Goal: Transaction & Acquisition: Download file/media

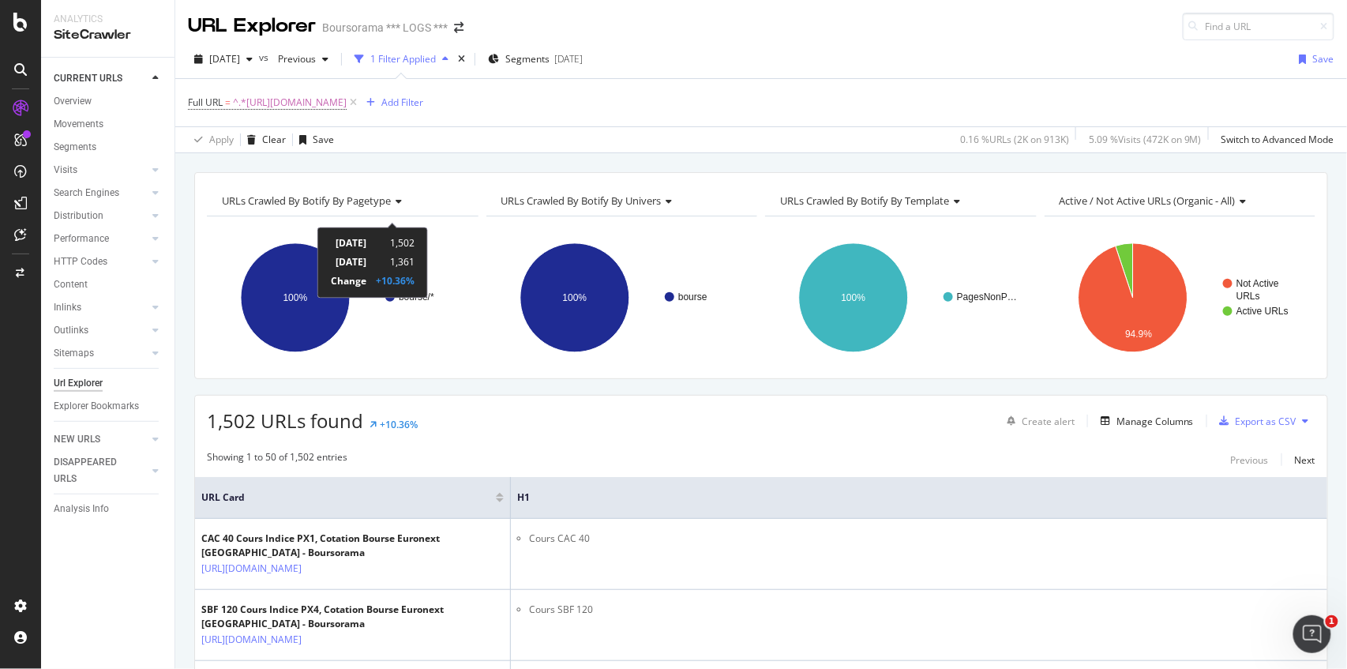
scroll to position [210, 0]
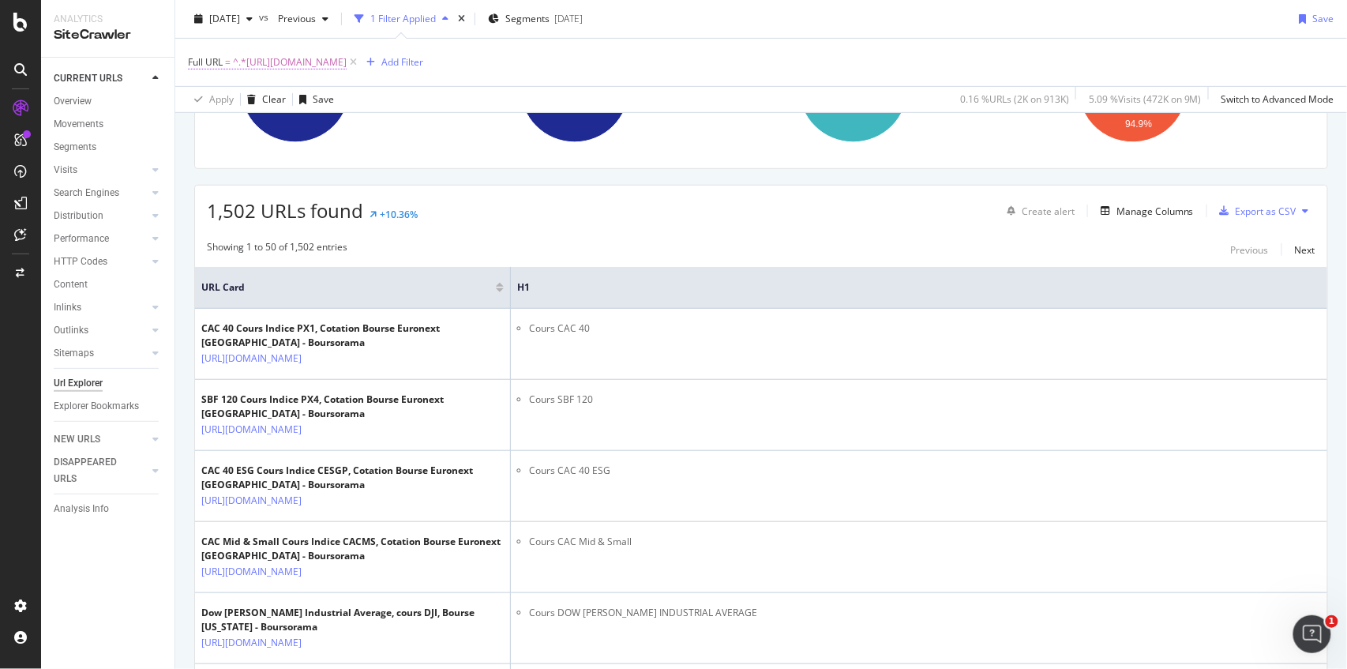
click at [347, 53] on span "^.*[URL][DOMAIN_NAME]" at bounding box center [290, 62] width 114 height 22
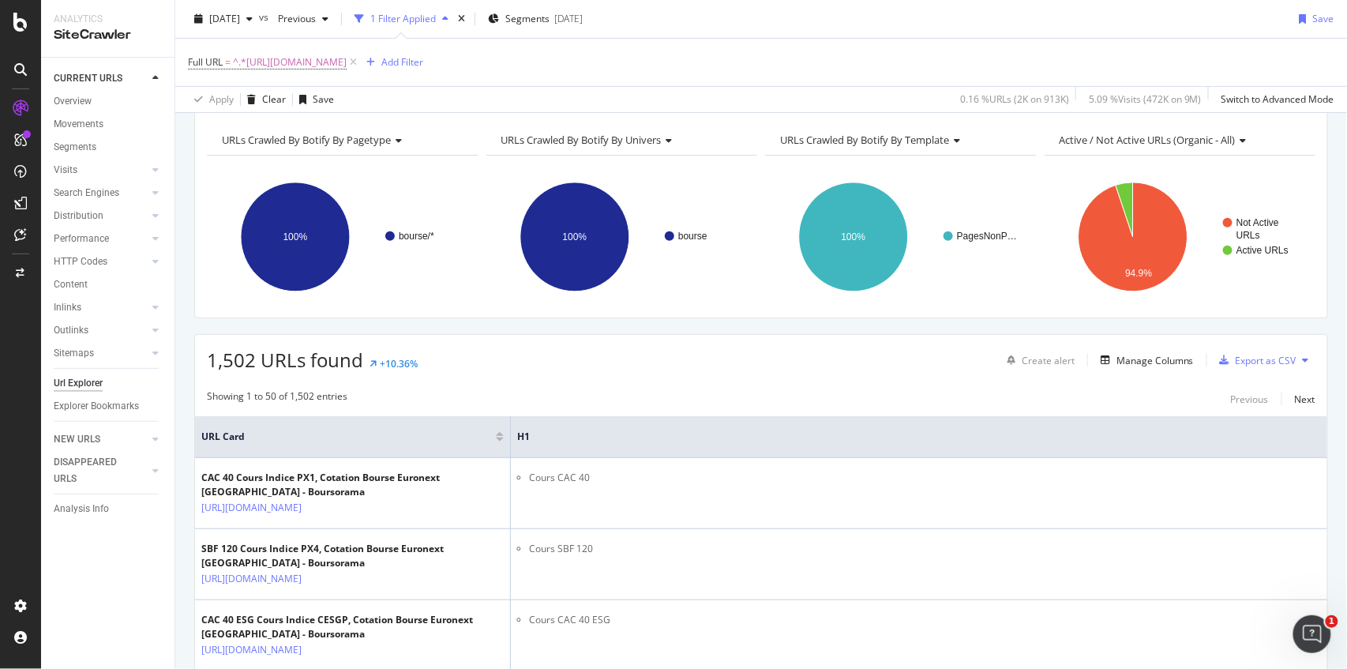
scroll to position [52, 0]
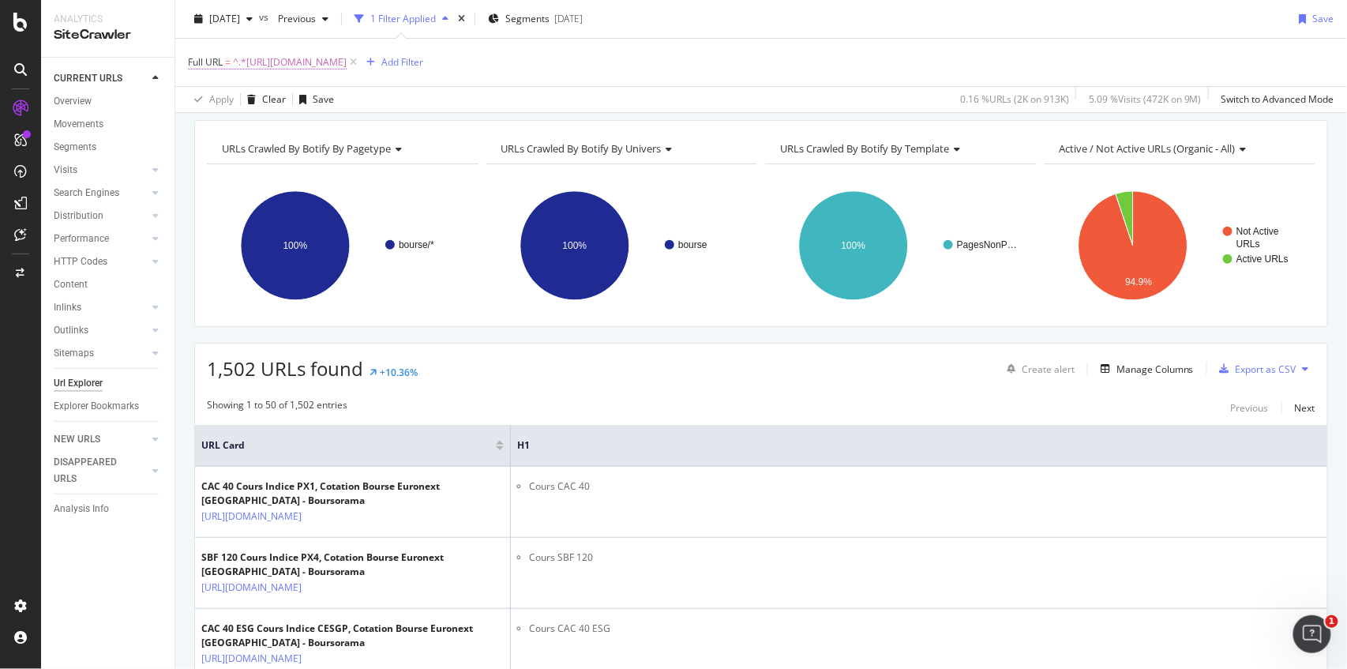
click at [347, 60] on span "^.*[URL][DOMAIN_NAME]" at bounding box center [290, 62] width 114 height 22
click at [312, 133] on input "[URL][DOMAIN_NAME]" at bounding box center [276, 127] width 149 height 25
click at [309, 130] on input "[URL][DOMAIN_NAME]" at bounding box center [276, 127] width 149 height 25
click at [306, 129] on input "[URL][DOMAIN_NAME]" at bounding box center [276, 127] width 149 height 25
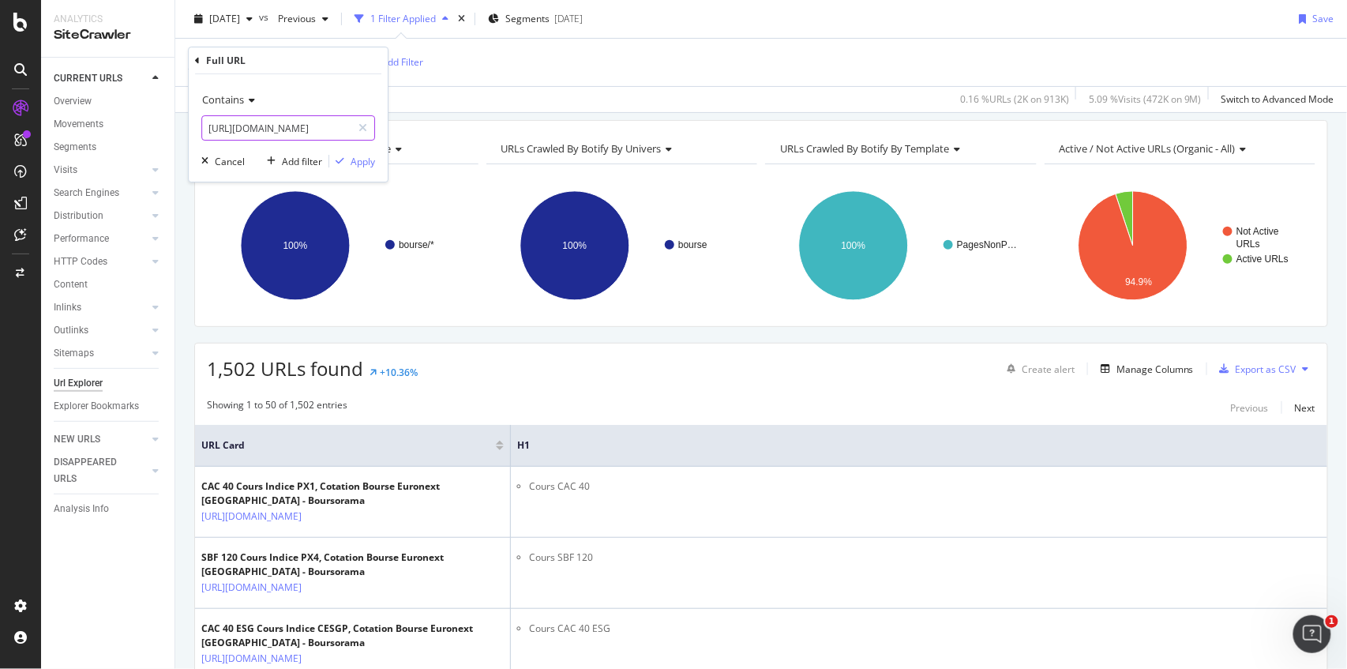
click at [306, 129] on input "[URL][DOMAIN_NAME]" at bounding box center [276, 127] width 149 height 25
paste input "[DOMAIN_NAME][URL]"
type input "[DOMAIN_NAME][URL]"
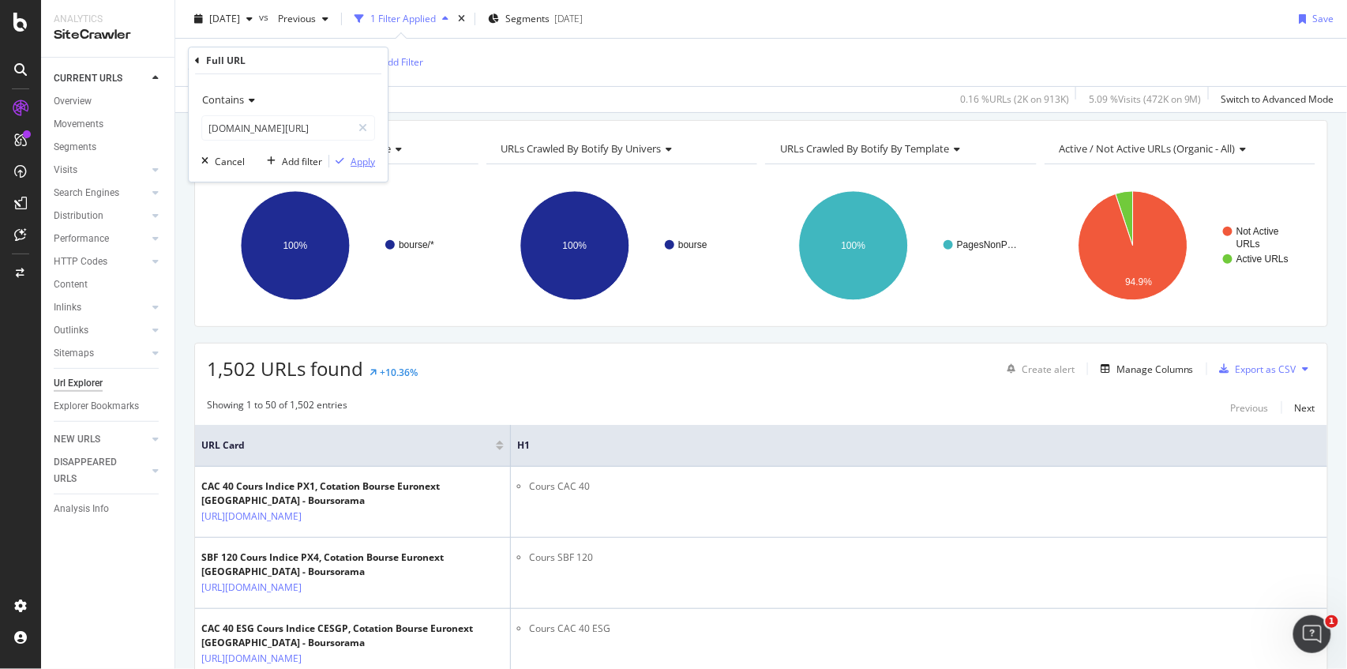
click at [355, 163] on div "Apply" at bounding box center [363, 161] width 24 height 13
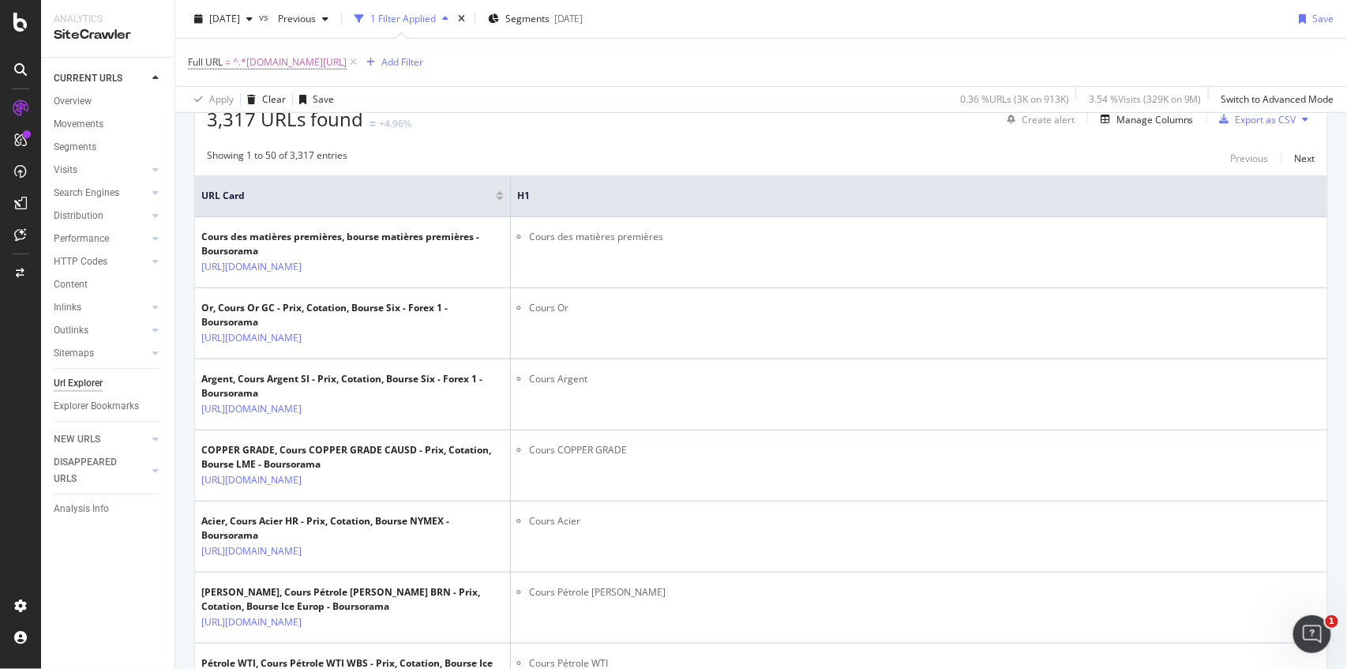
scroll to position [221, 0]
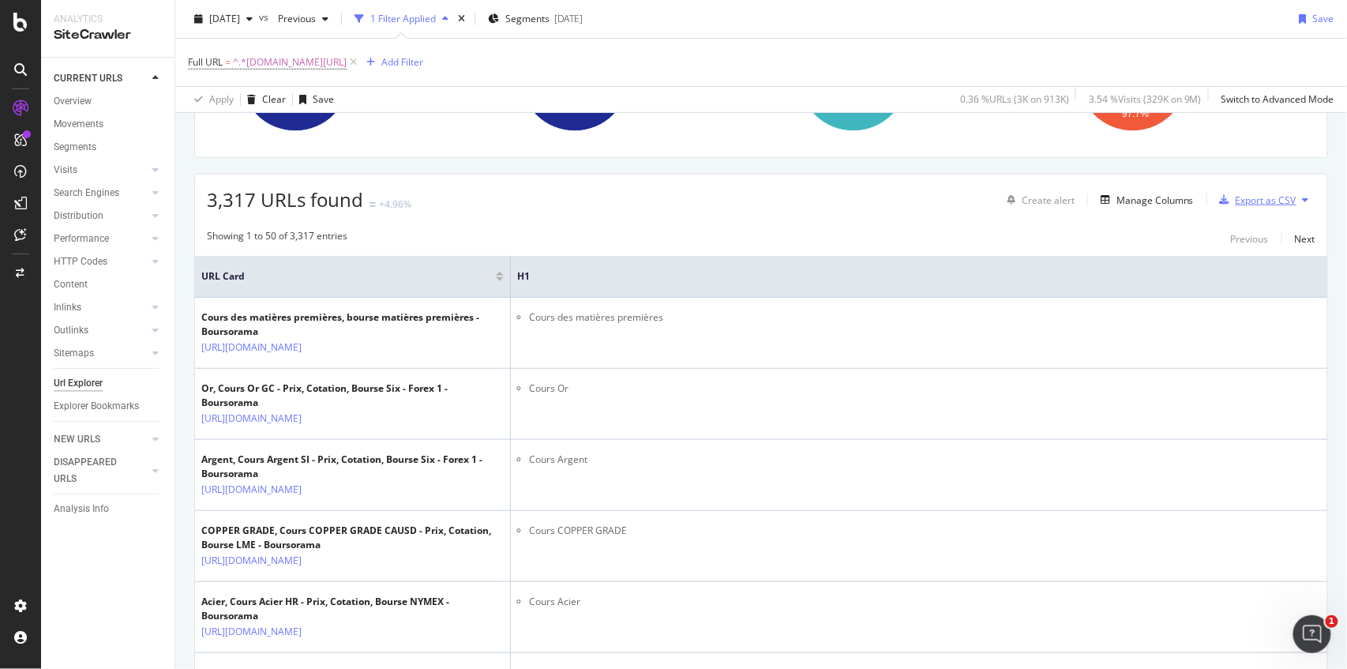
click at [1261, 194] on div "Export as CSV" at bounding box center [1266, 199] width 61 height 13
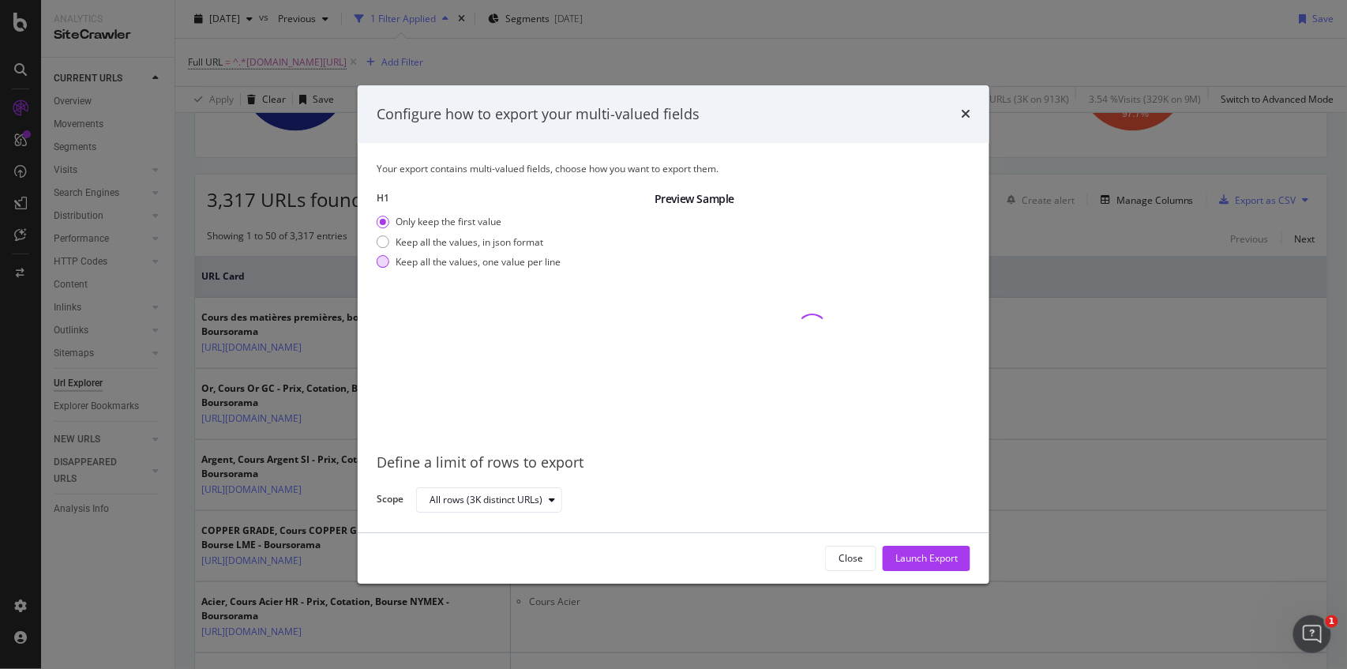
click at [531, 265] on div "Keep all the values, one value per line" at bounding box center [478, 261] width 165 height 13
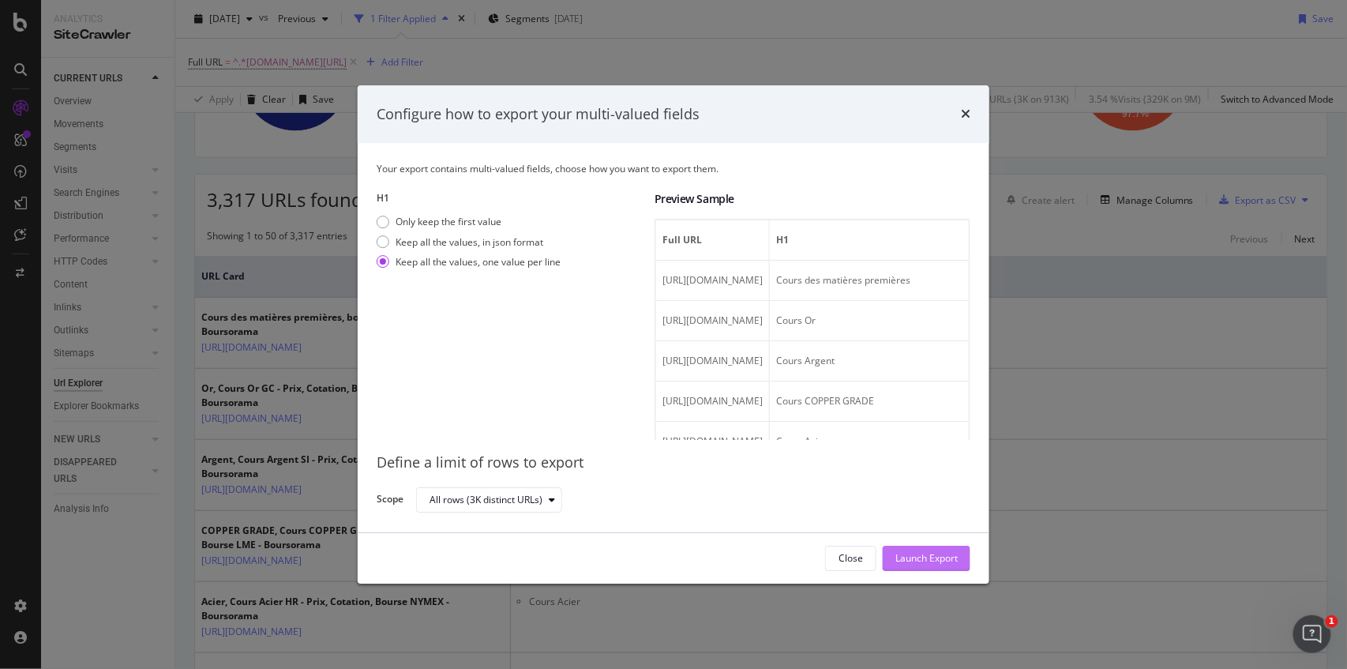
click at [914, 550] on div "Launch Export" at bounding box center [926, 558] width 62 height 24
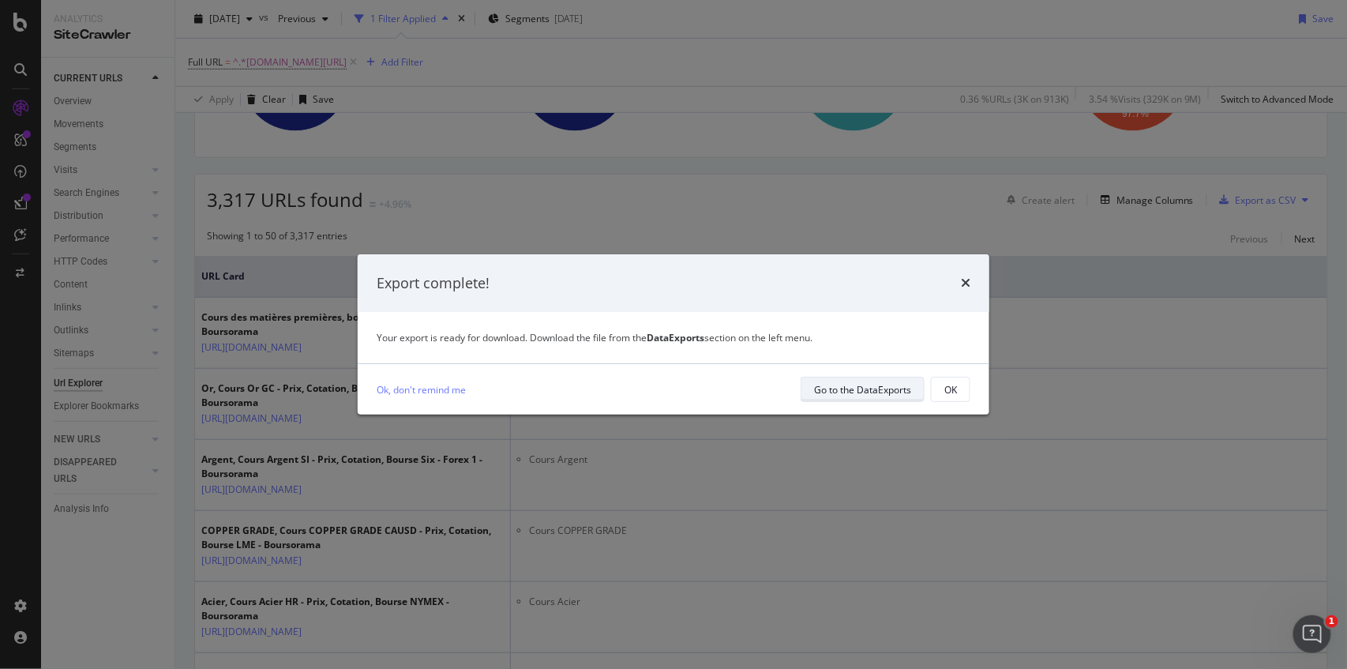
click at [899, 381] on div "Go to the DataExports" at bounding box center [862, 389] width 97 height 22
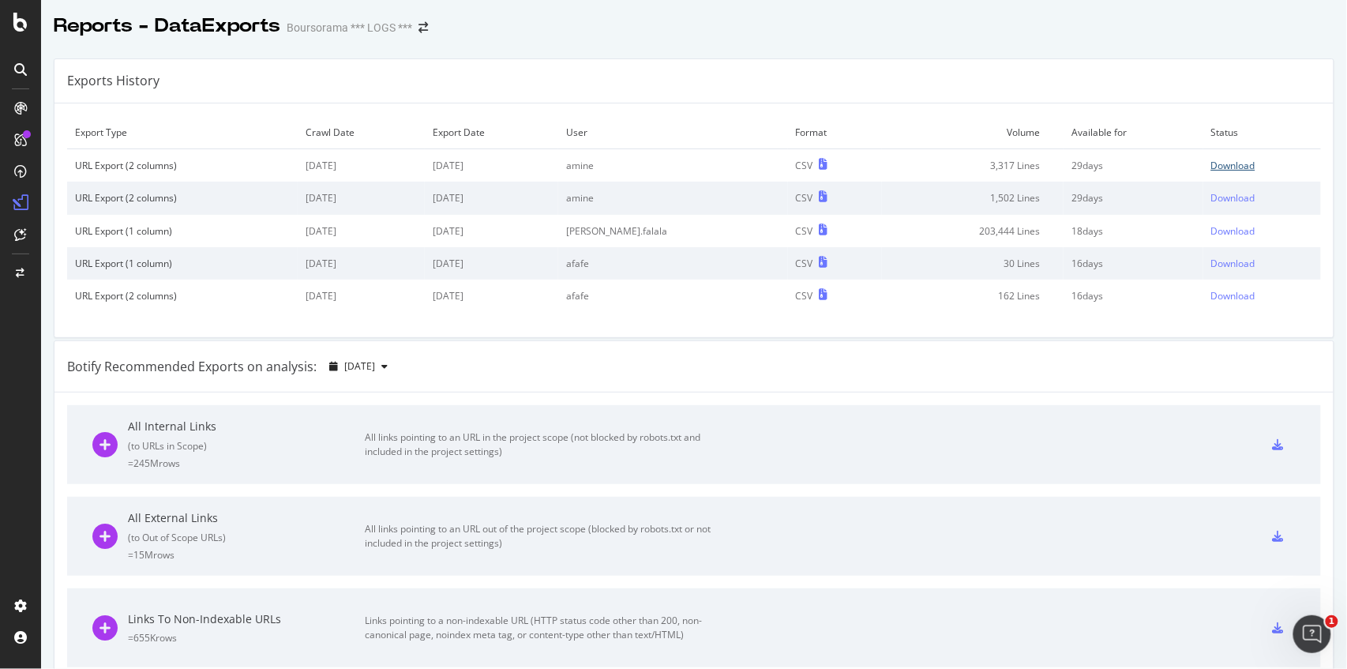
click at [1223, 167] on div "Download" at bounding box center [1233, 165] width 44 height 13
